Goal: Navigation & Orientation: Find specific page/section

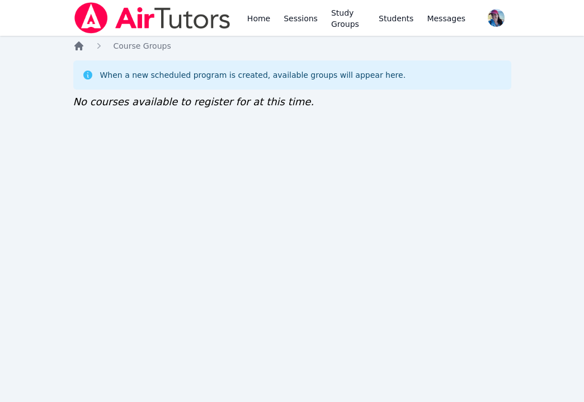
click at [77, 45] on icon "Breadcrumb" at bounding box center [78, 45] width 9 height 9
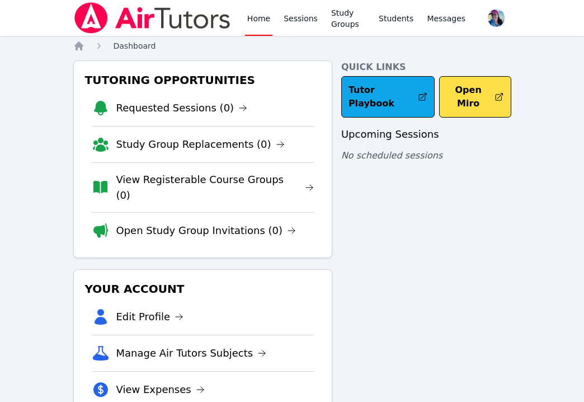
click at [117, 46] on span "Dashboard" at bounding box center [135, 45] width 43 height 9
click at [171, 178] on link "View Registerable Course Groups (0)" at bounding box center [215, 187] width 198 height 31
